Goal: Task Accomplishment & Management: Complete application form

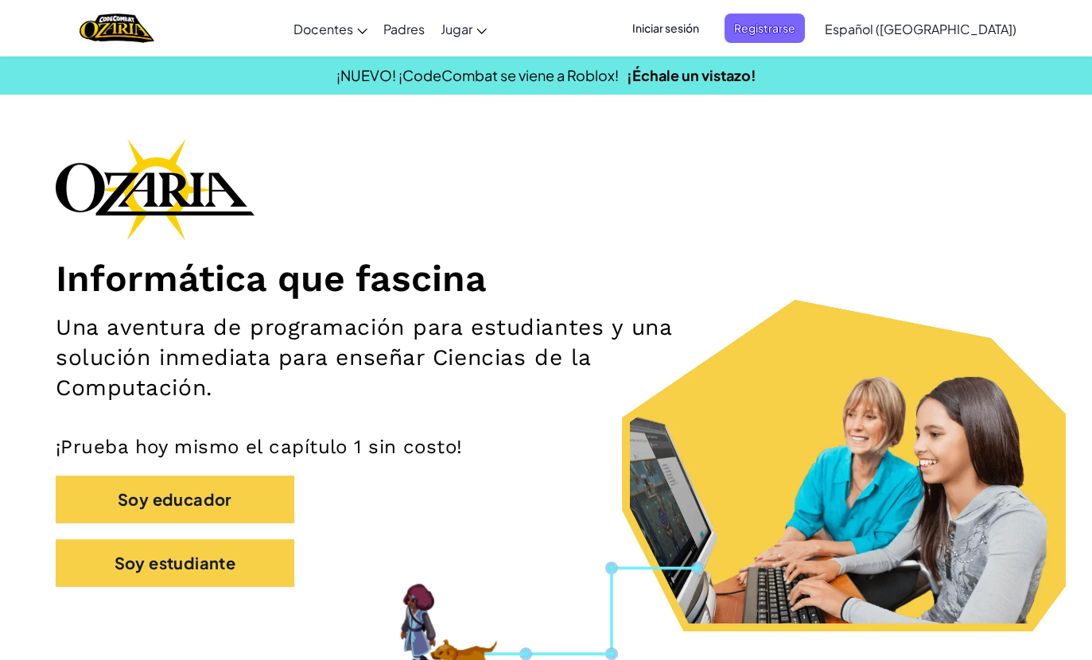
click at [709, 25] on span "Iniciar sesión" at bounding box center [666, 28] width 86 height 29
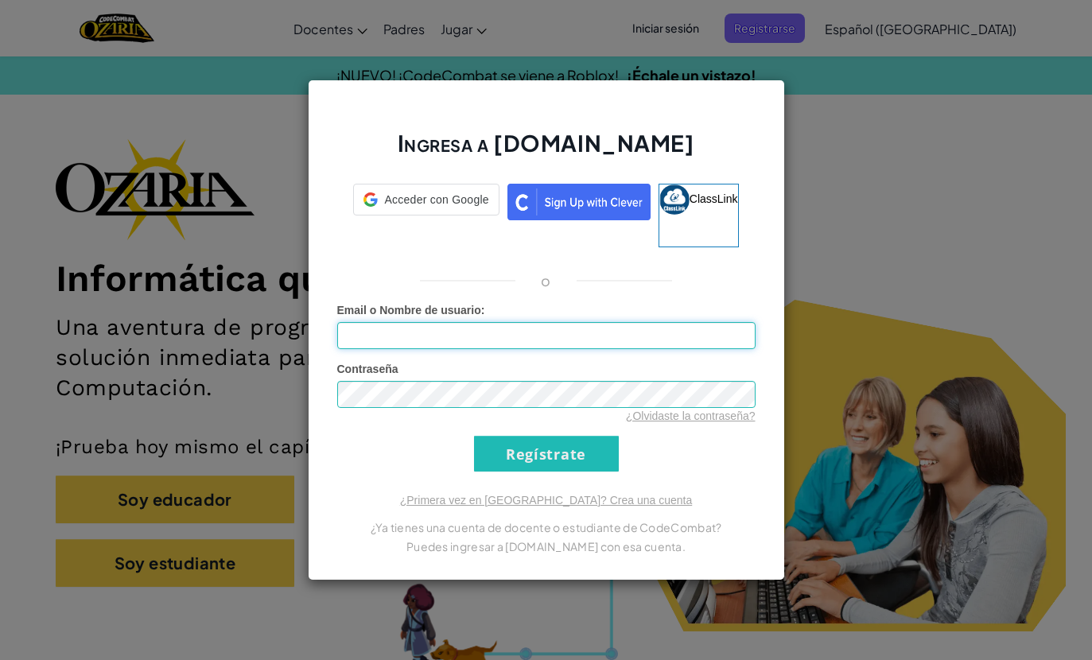
click at [551, 324] on input "Email o Nombre de usuario :" at bounding box center [546, 335] width 418 height 27
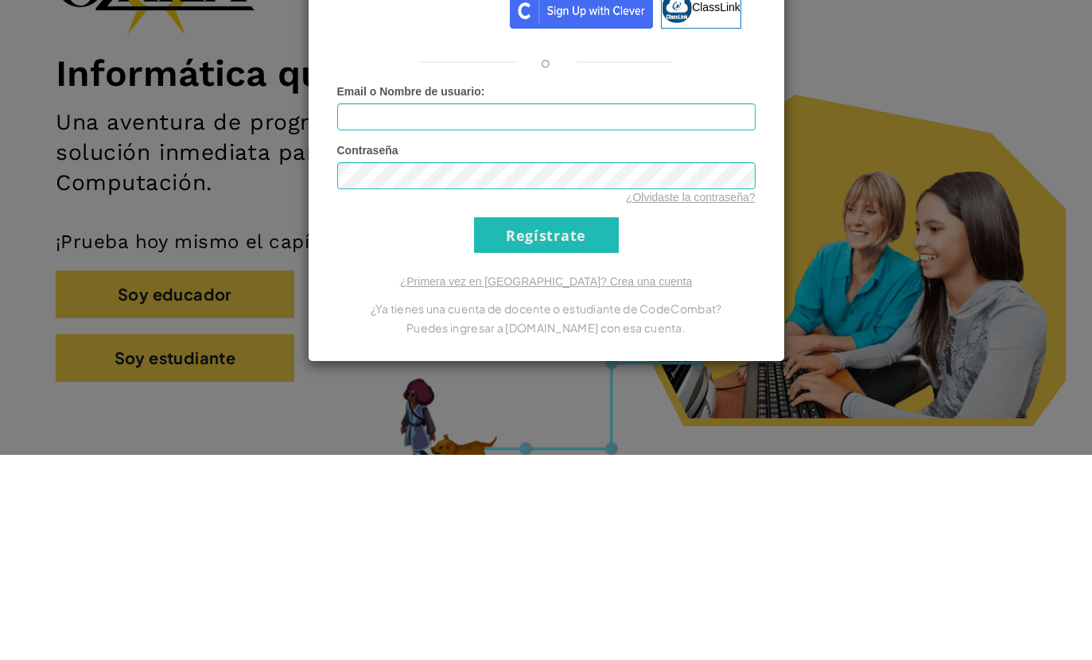
click at [1045, 160] on div "Ingresa a [DOMAIN_NAME] ClassLink o Error desconocido. Email o Nombre de usuari…" at bounding box center [546, 330] width 1092 height 660
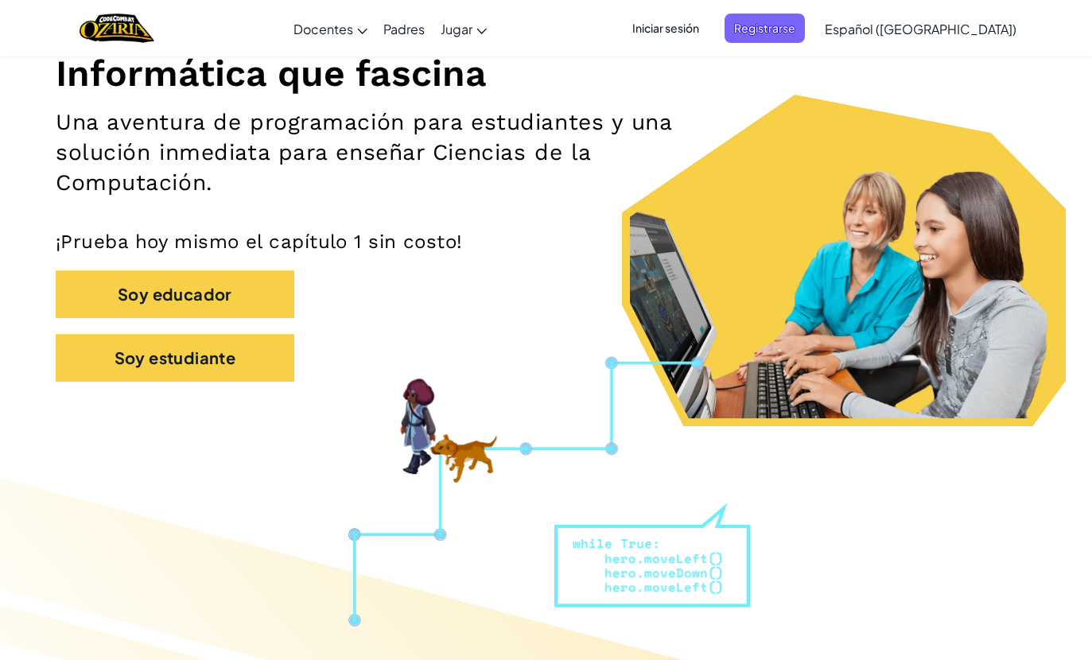
click at [709, 24] on span "Iniciar sesión" at bounding box center [666, 28] width 86 height 29
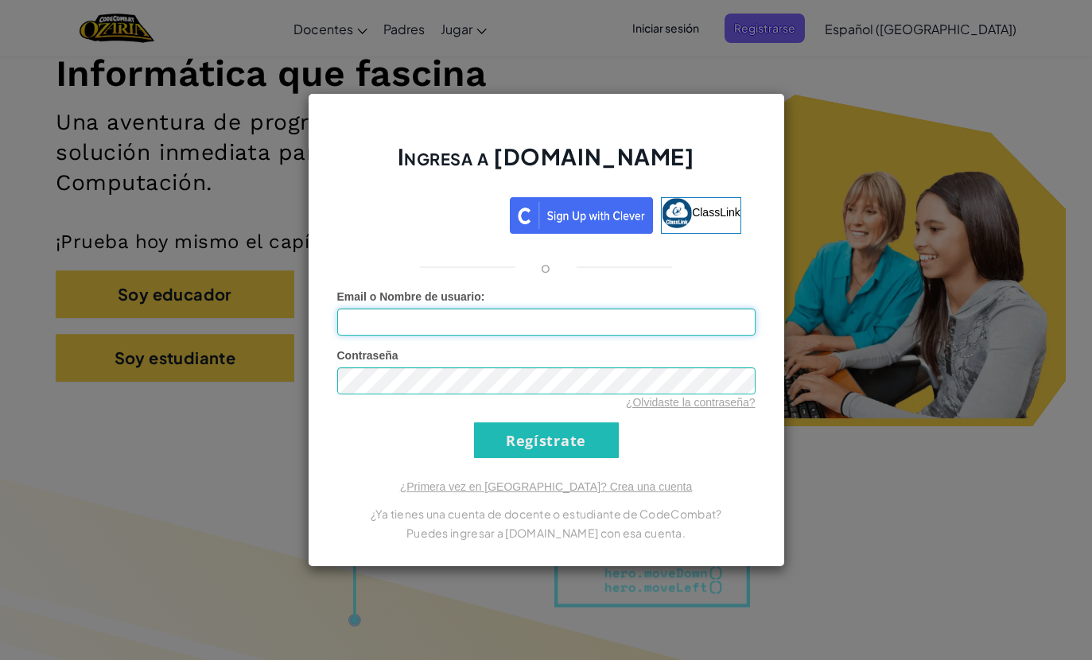
click at [739, 317] on input "Email o Nombre de usuario :" at bounding box center [546, 322] width 418 height 27
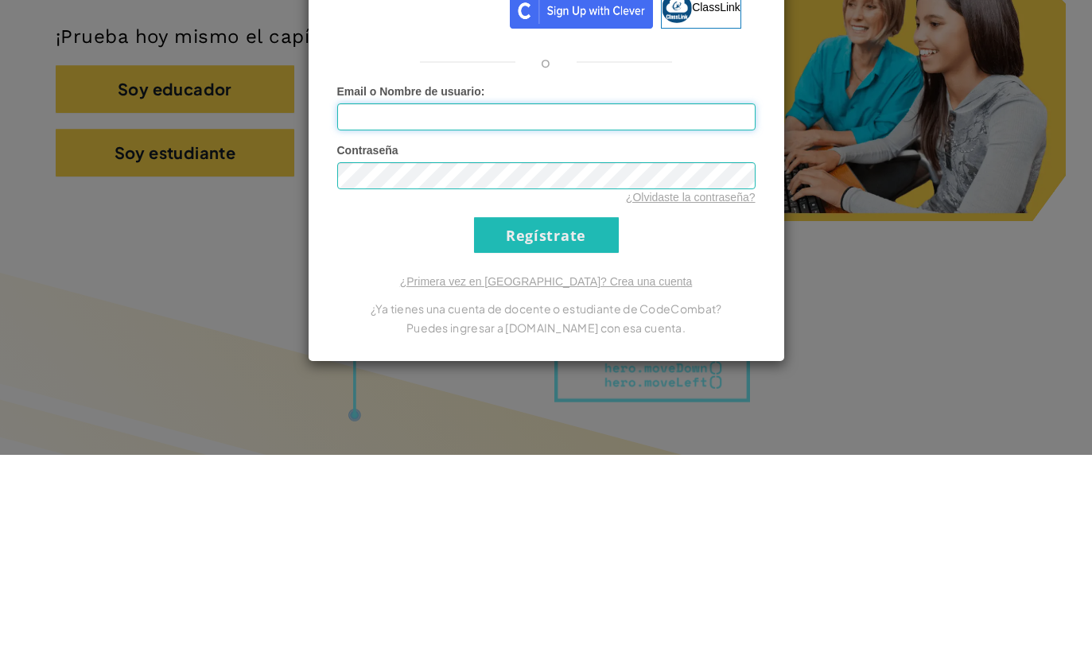
type input "[EMAIL_ADDRESS][DOMAIN_NAME]"
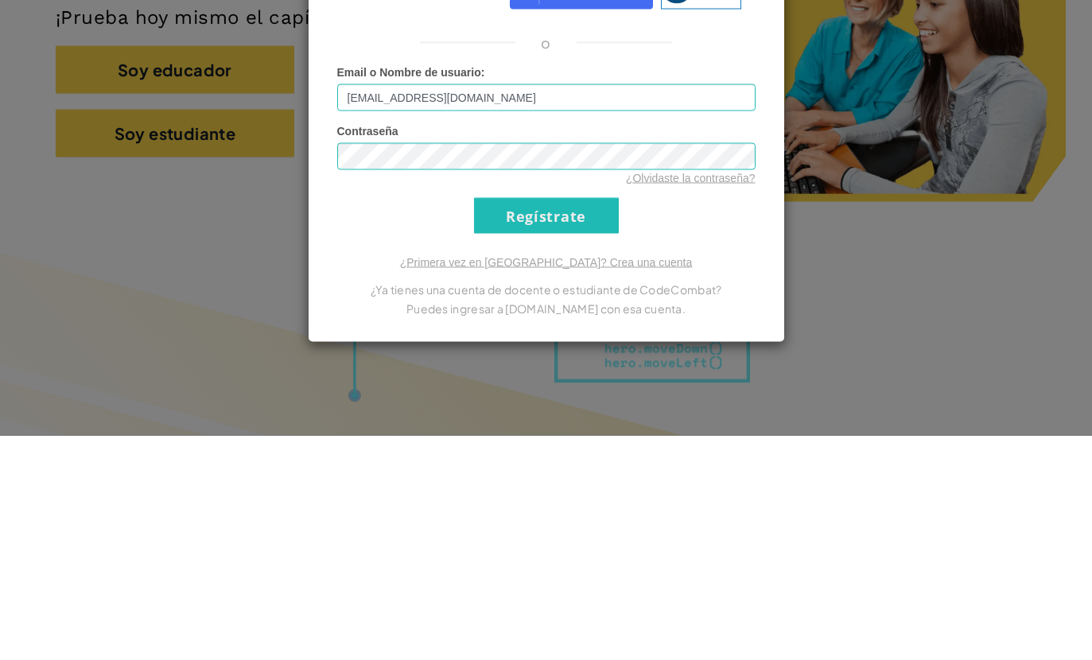
click at [588, 422] on input "Regístrate" at bounding box center [546, 440] width 145 height 36
